Goal: Task Accomplishment & Management: Use online tool/utility

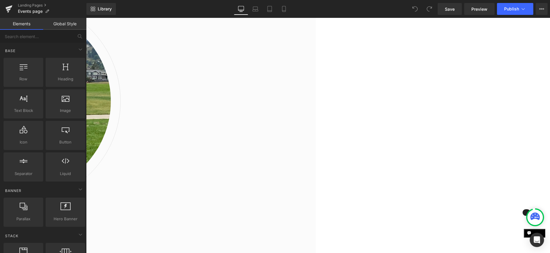
scroll to position [483, 0]
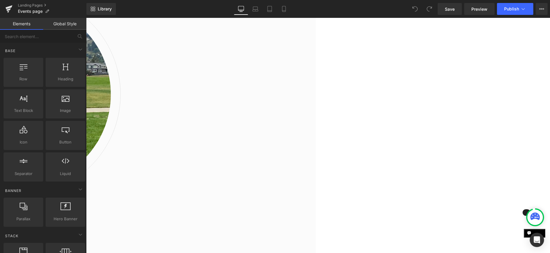
drag, startPoint x: 262, startPoint y: 124, endPoint x: 259, endPoint y: 123, distance: 3.1
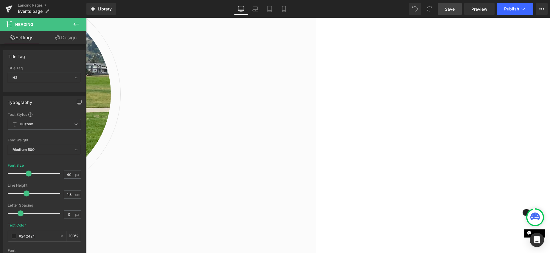
click at [445, 9] on span "Save" at bounding box center [450, 9] width 10 height 6
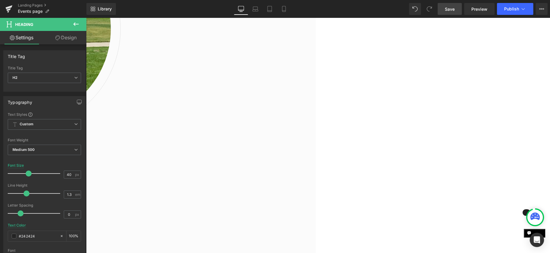
scroll to position [549, 0]
click at [509, 11] on span "Publish" at bounding box center [511, 9] width 15 height 5
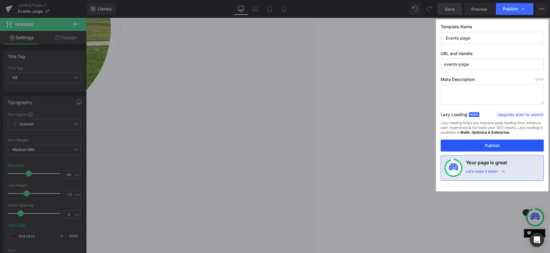
click at [487, 145] on button "Publish" at bounding box center [492, 146] width 103 height 12
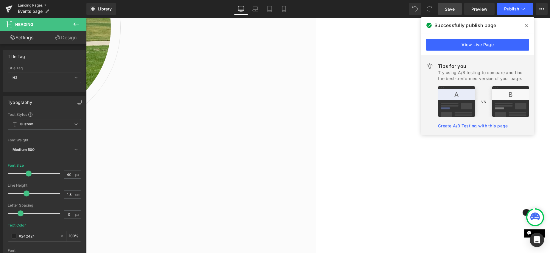
click at [27, 5] on link "Landing Pages" at bounding box center [52, 5] width 69 height 5
